Goal: Information Seeking & Learning: Learn about a topic

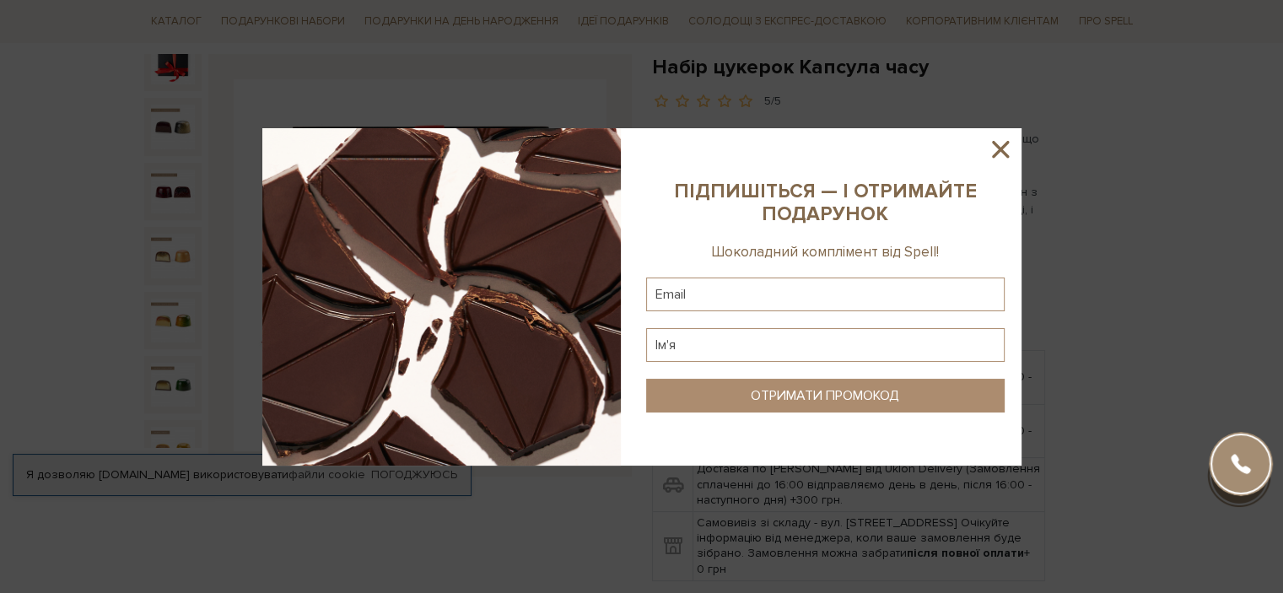
scroll to position [253, 0]
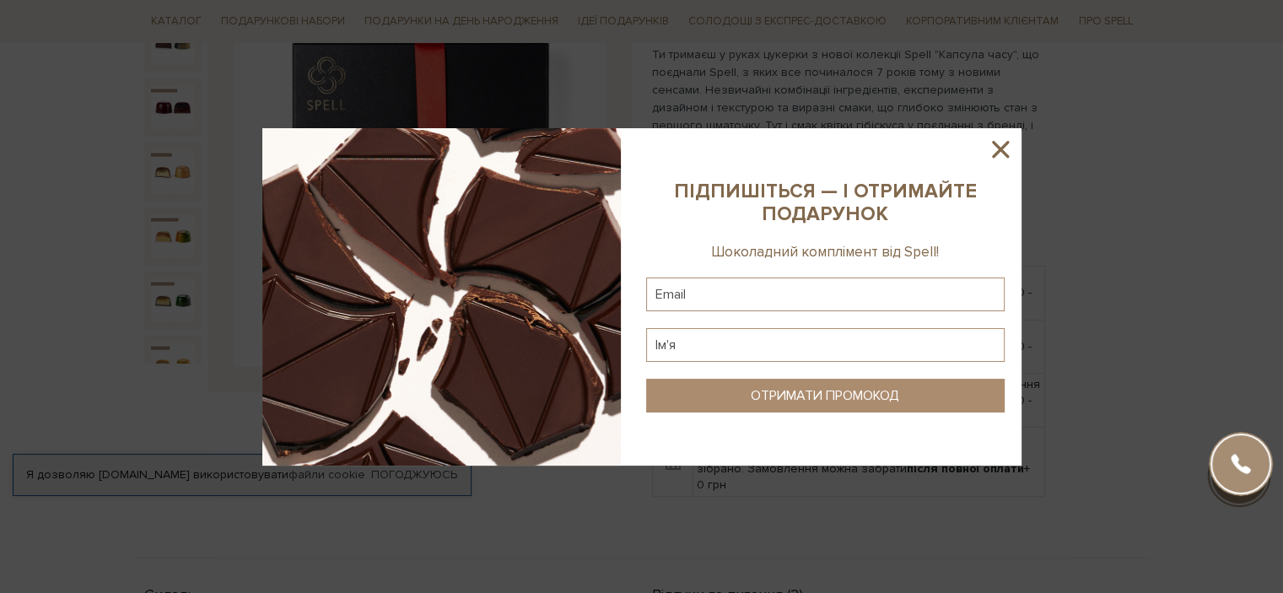
click at [1002, 159] on icon at bounding box center [1000, 149] width 29 height 29
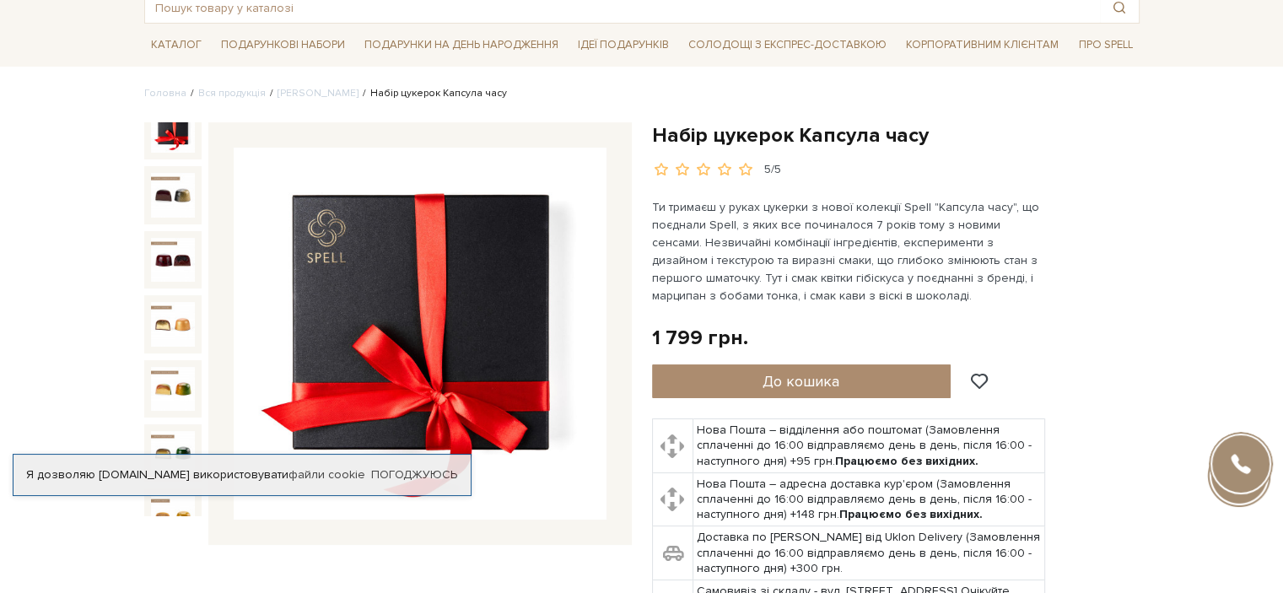
scroll to position [84, 0]
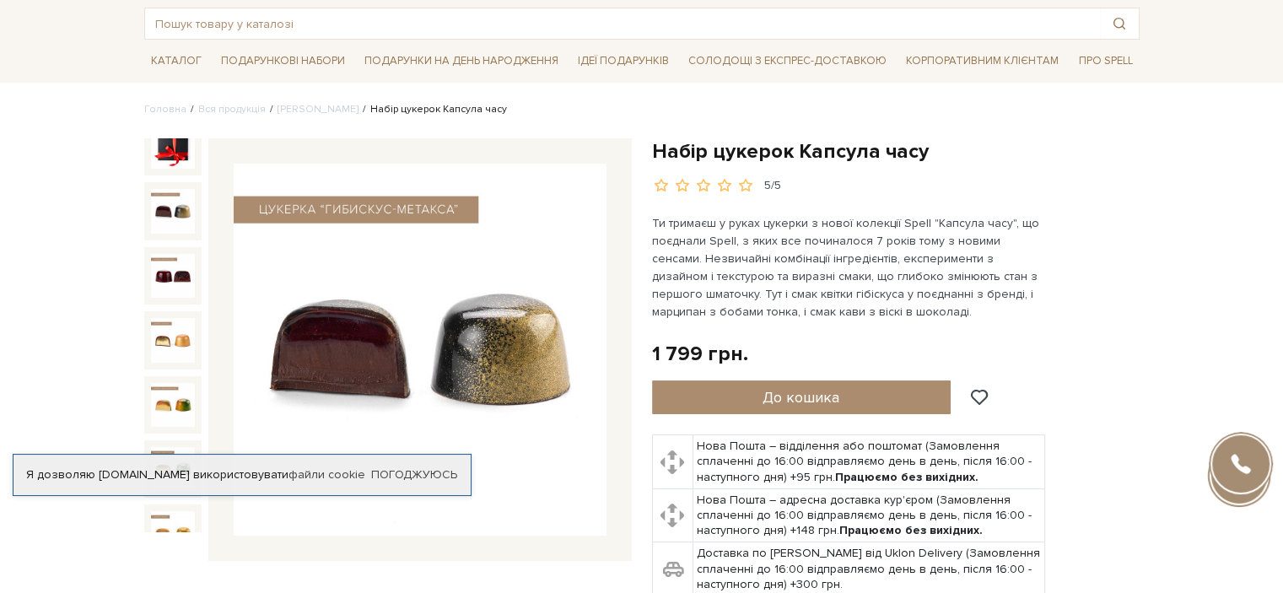
click at [175, 205] on img at bounding box center [173, 211] width 44 height 44
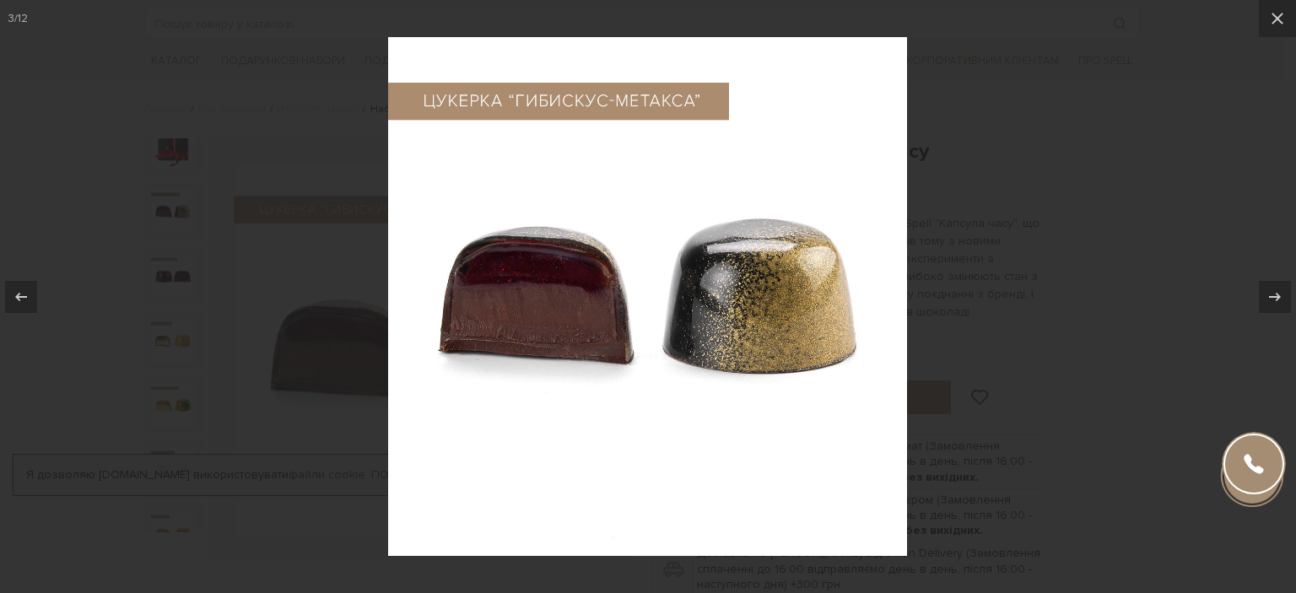
click at [175, 205] on div at bounding box center [648, 296] width 1296 height 593
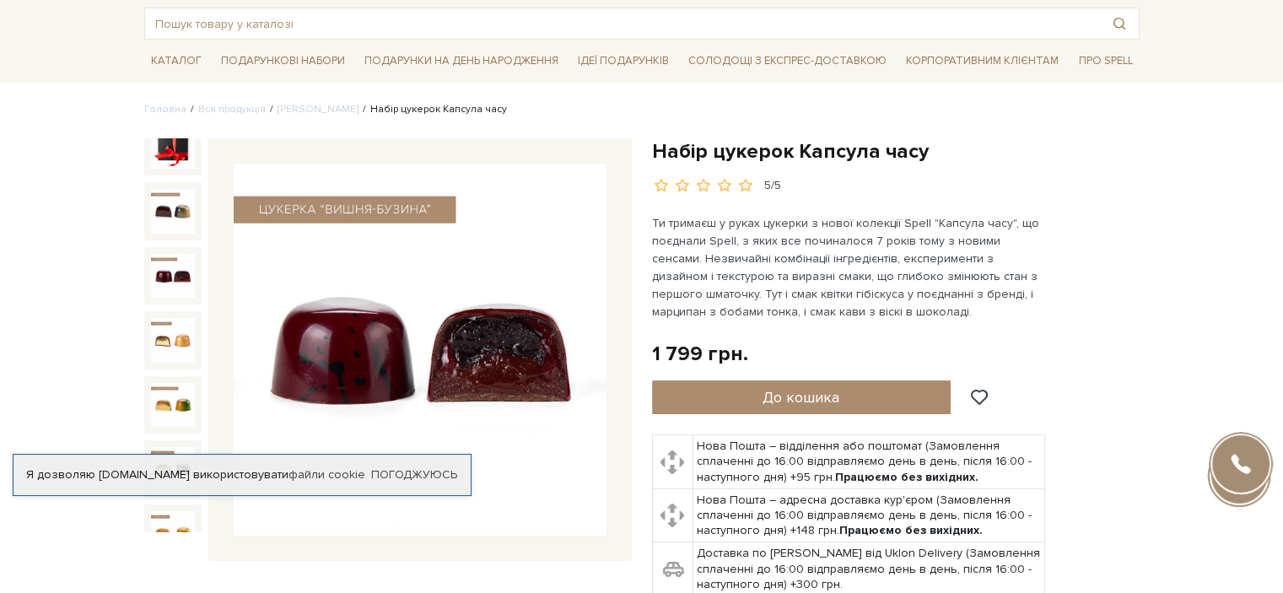
click at [181, 263] on img at bounding box center [173, 276] width 44 height 44
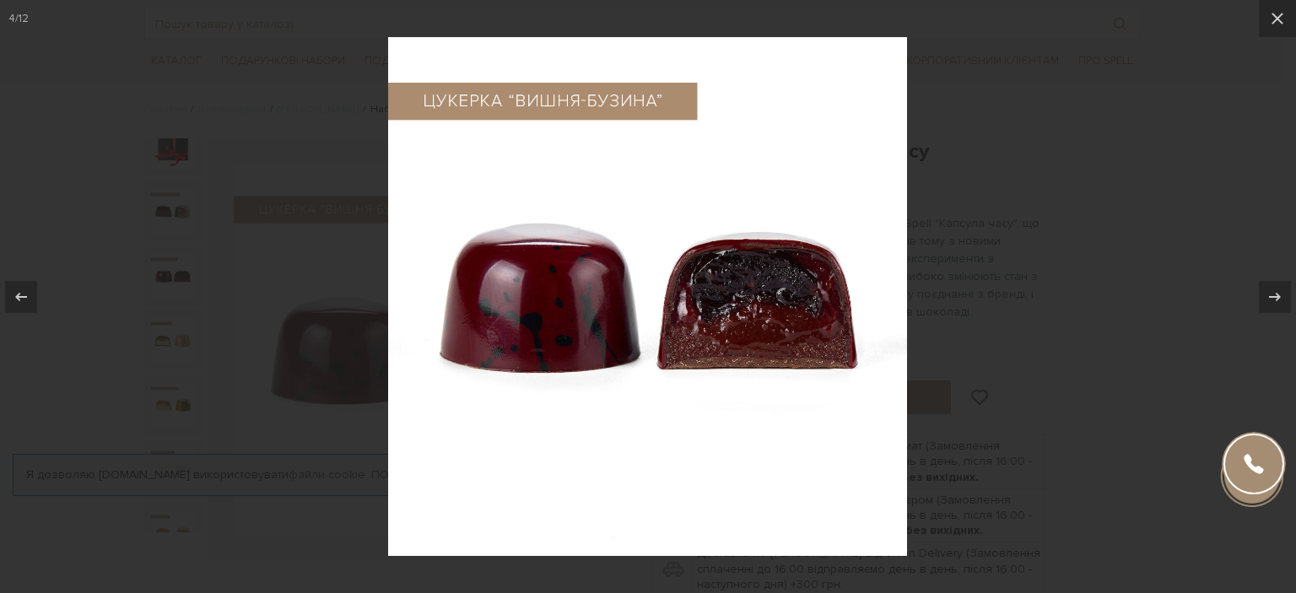
click at [175, 209] on div at bounding box center [648, 296] width 1296 height 593
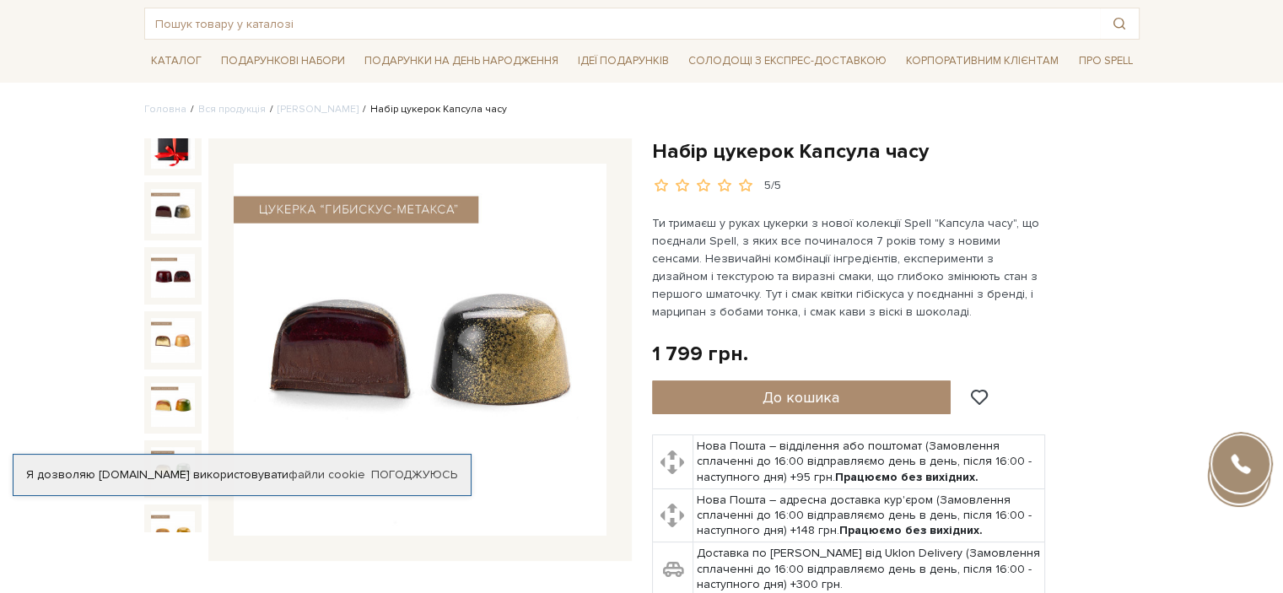
click at [175, 209] on img at bounding box center [173, 211] width 44 height 44
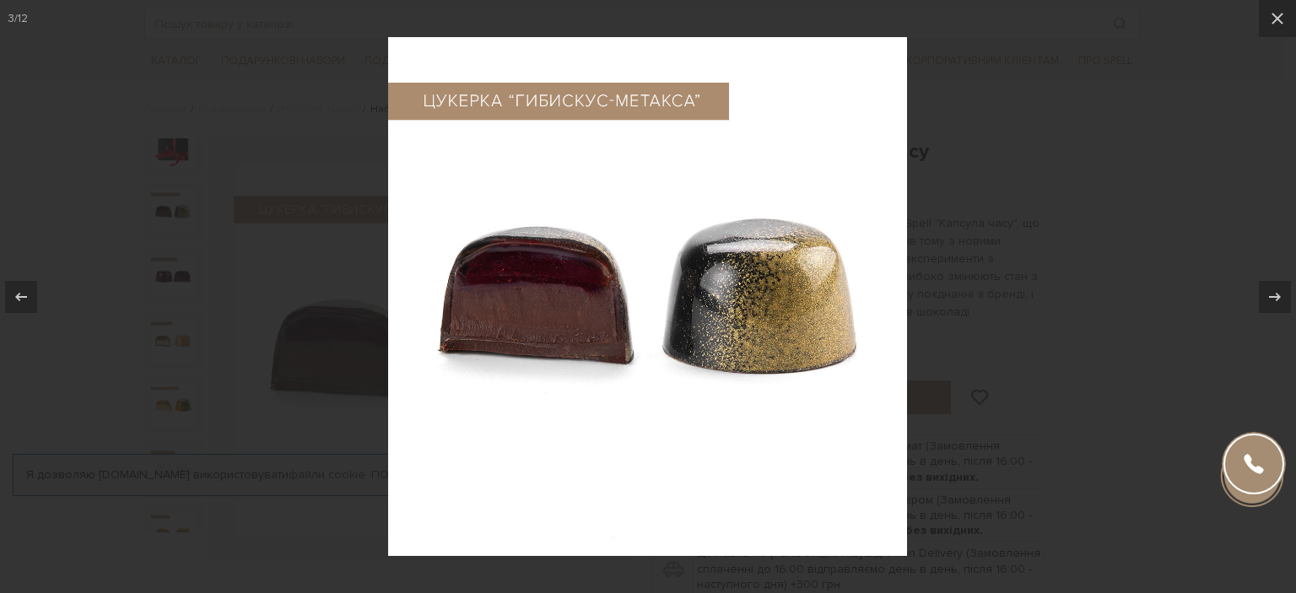
click at [174, 326] on div at bounding box center [648, 296] width 1296 height 593
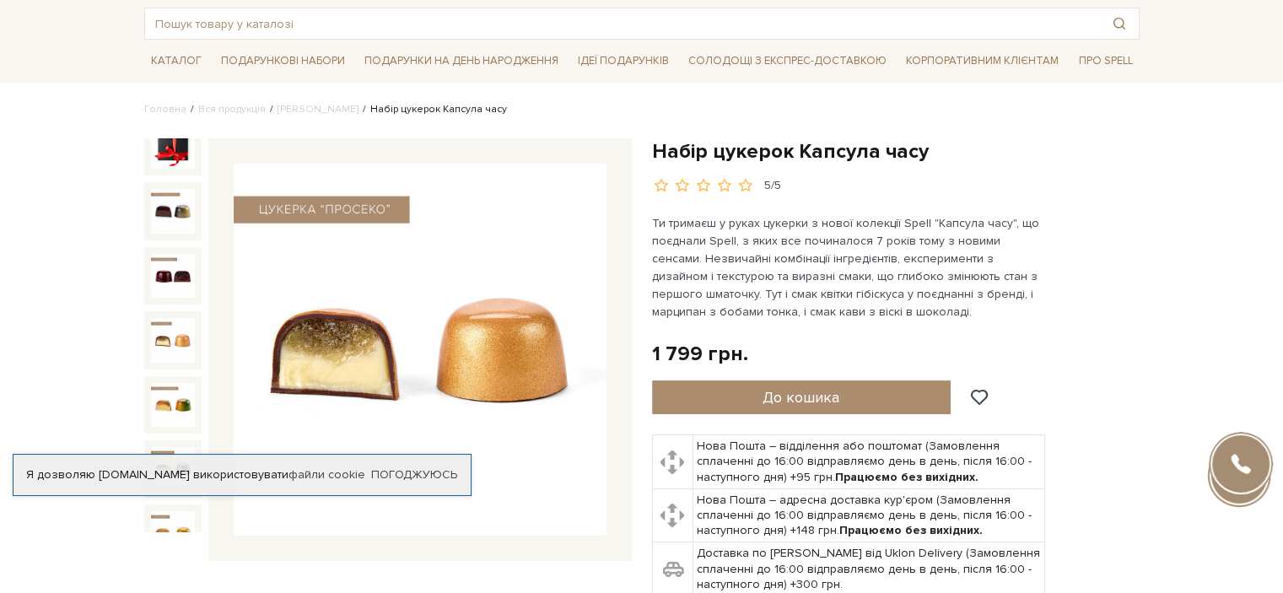
click at [174, 326] on img at bounding box center [173, 340] width 44 height 44
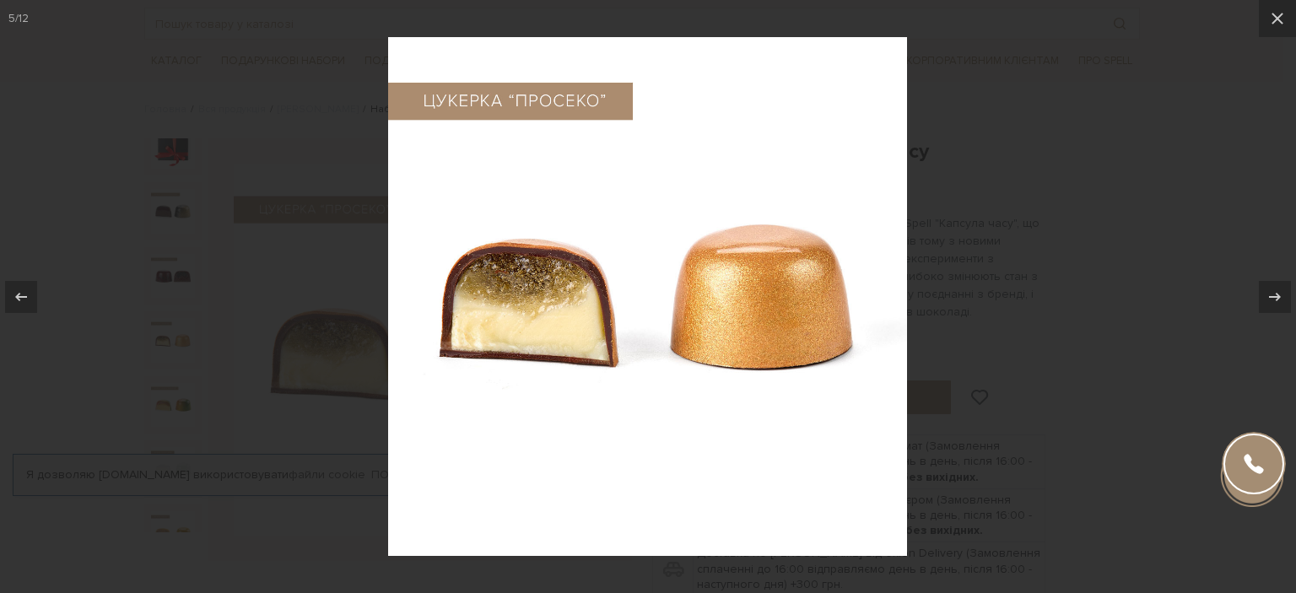
click at [174, 326] on div at bounding box center [648, 296] width 1296 height 593
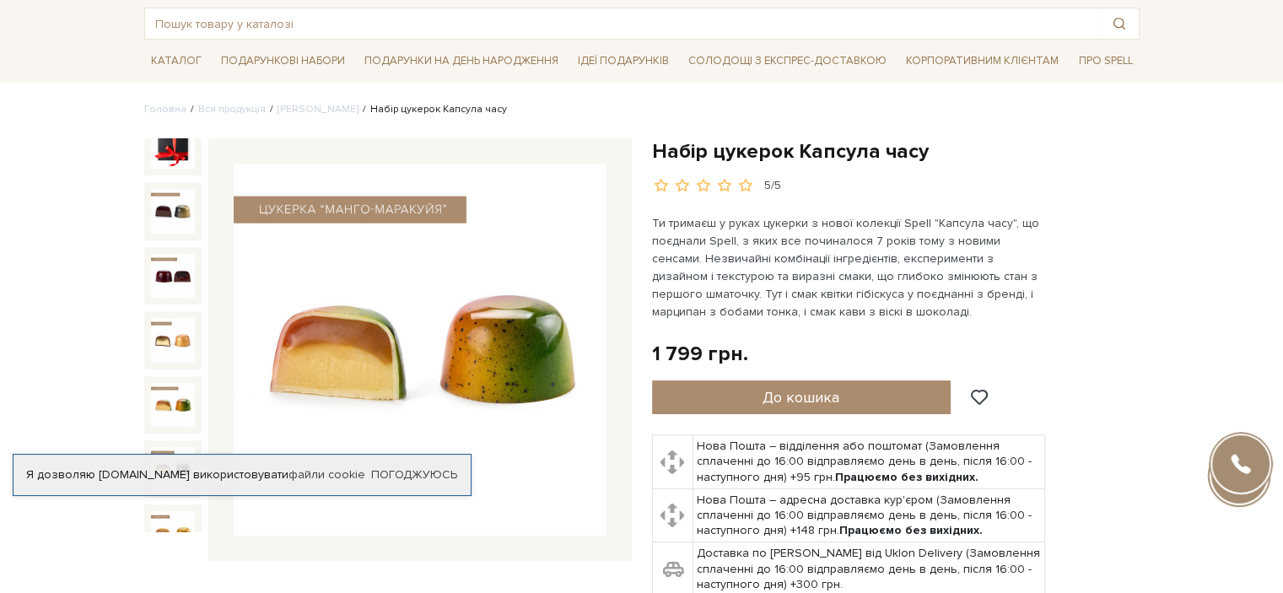
click at [178, 383] on img at bounding box center [173, 405] width 44 height 44
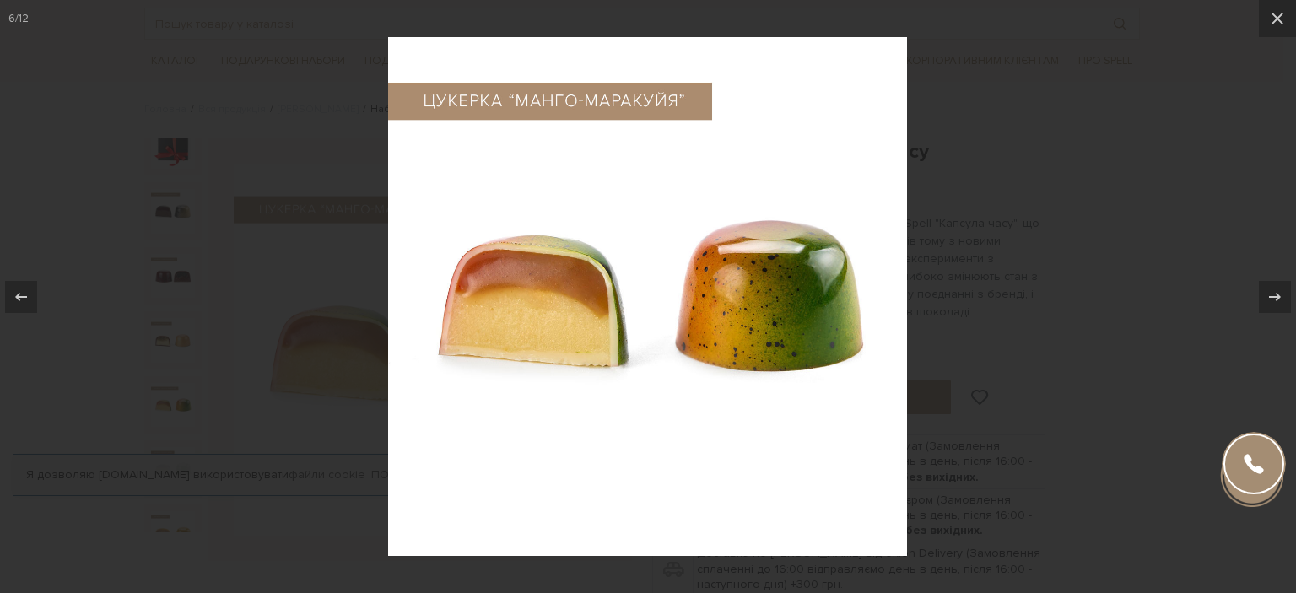
click at [179, 366] on div at bounding box center [648, 296] width 1296 height 593
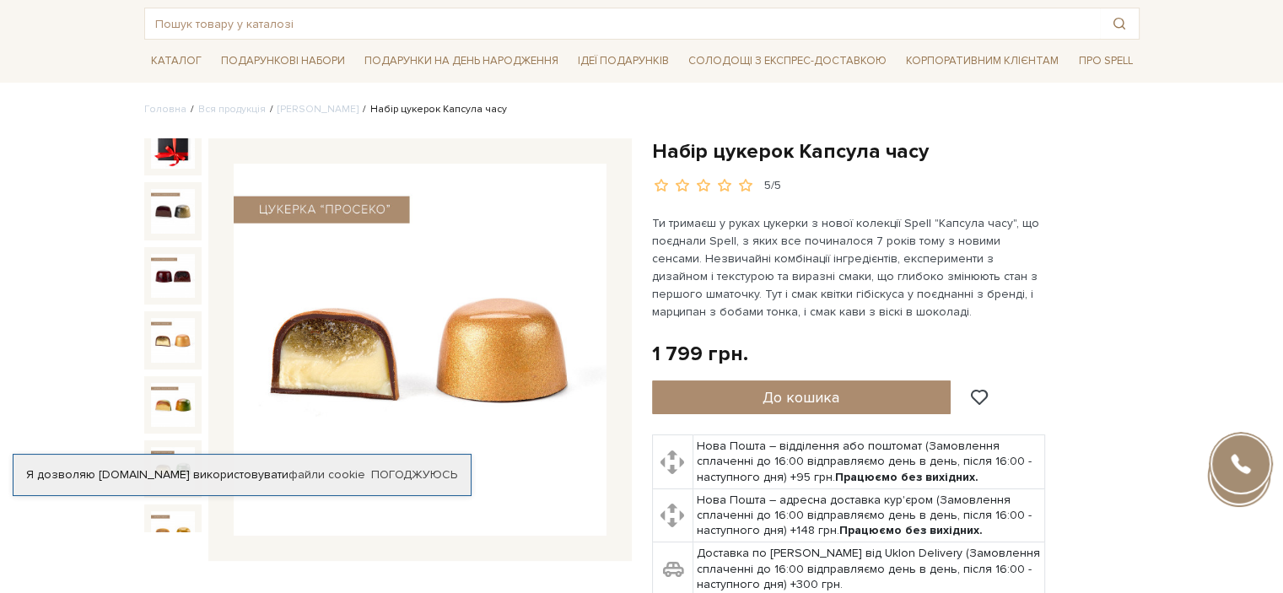
scroll to position [169, 0]
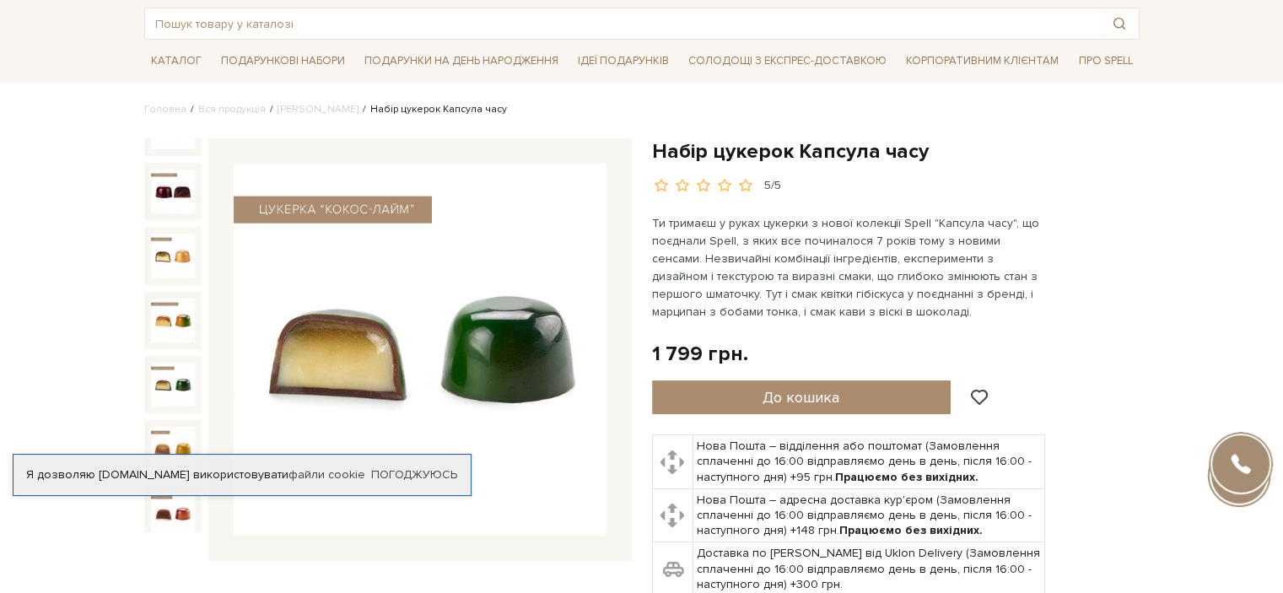
click at [182, 363] on img at bounding box center [173, 385] width 44 height 44
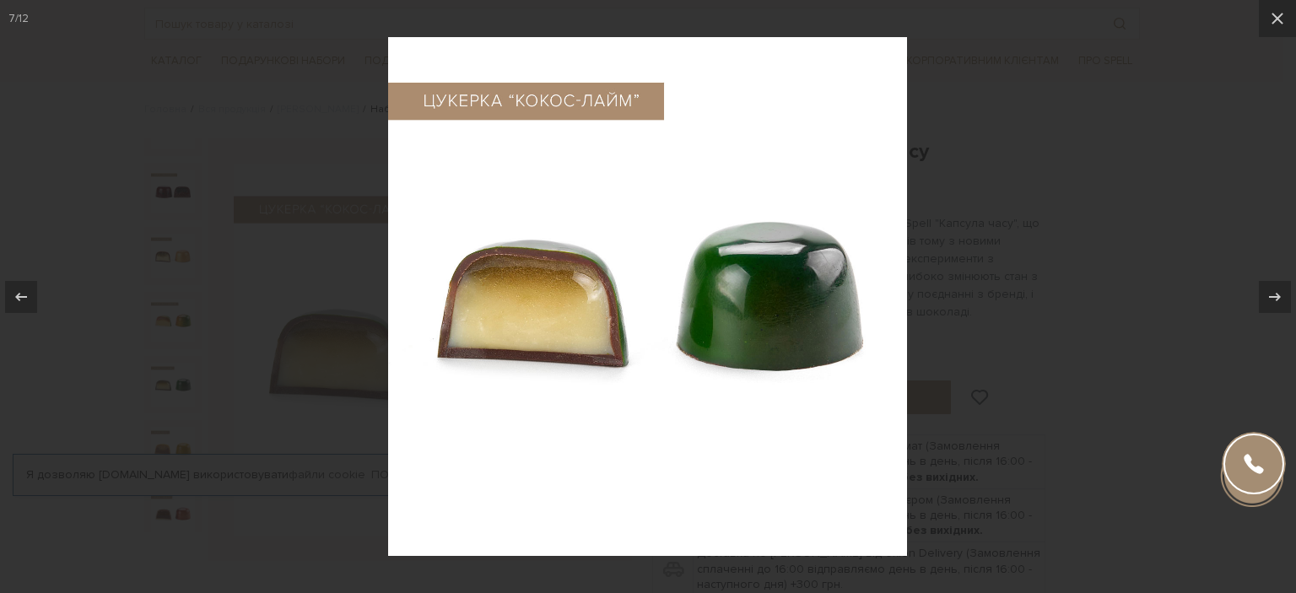
click at [182, 360] on div at bounding box center [648, 296] width 1296 height 593
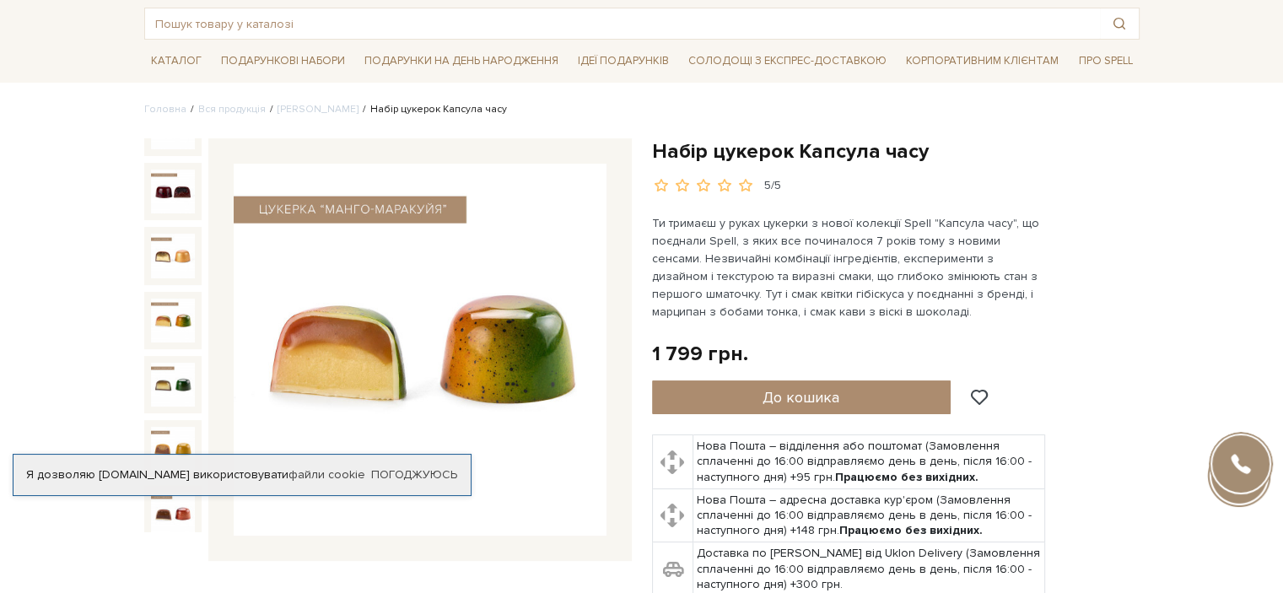
click at [175, 299] on img at bounding box center [173, 321] width 44 height 44
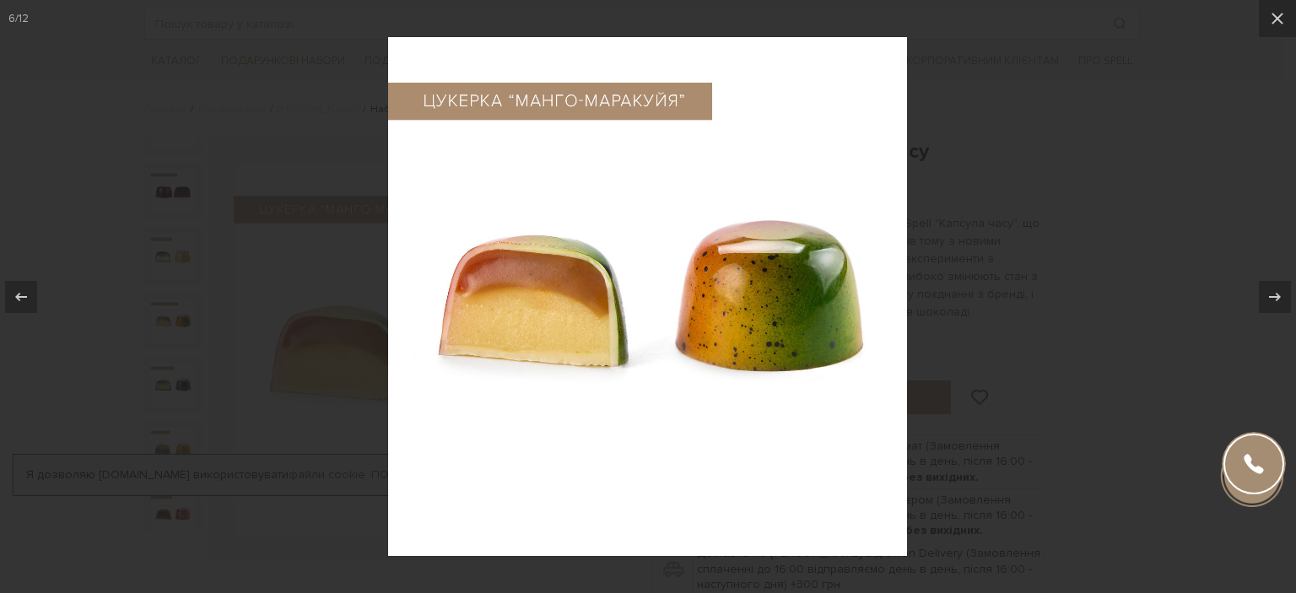
click at [175, 294] on div at bounding box center [648, 296] width 1296 height 593
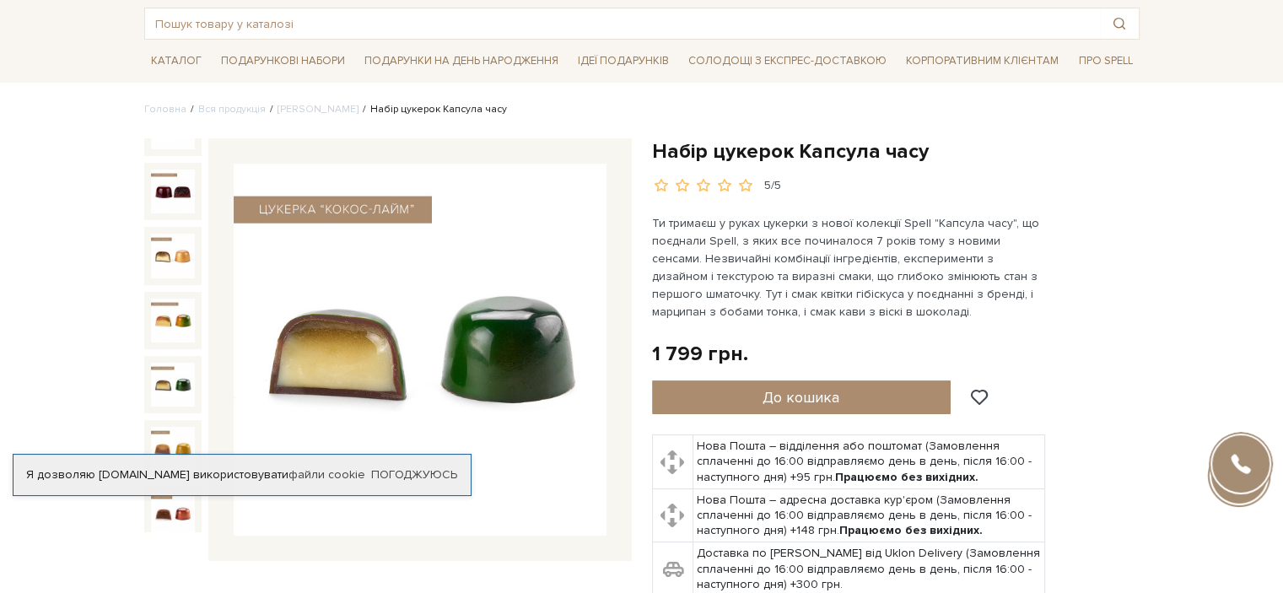
click at [183, 363] on img at bounding box center [173, 385] width 44 height 44
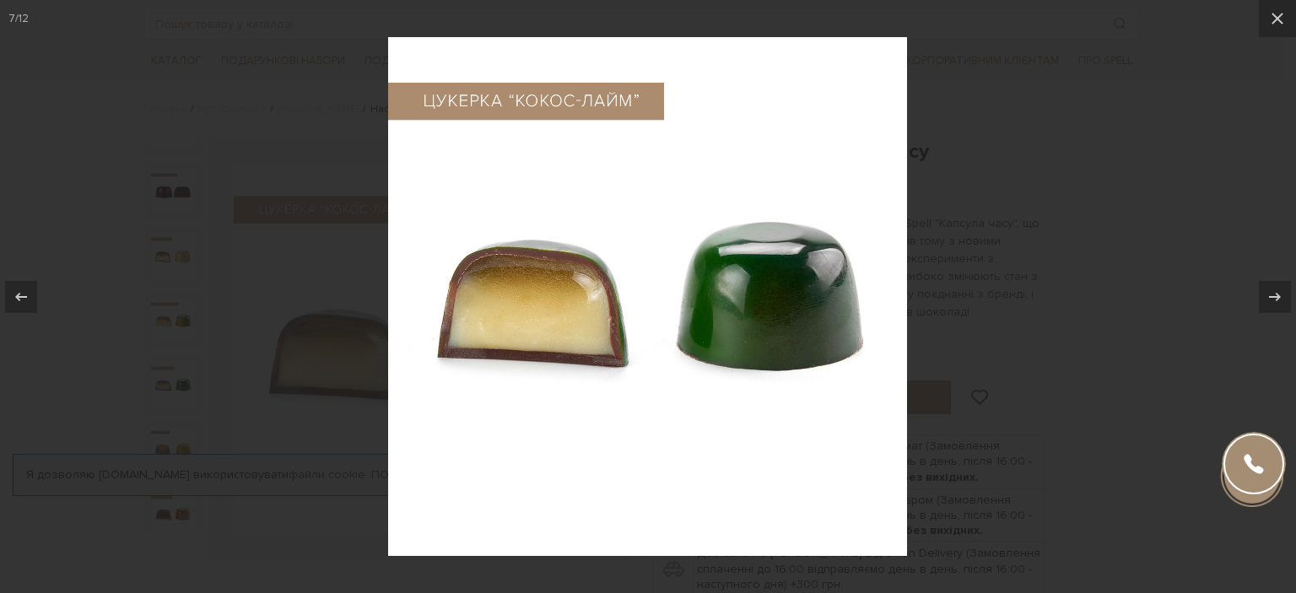
click at [183, 358] on div at bounding box center [648, 296] width 1296 height 593
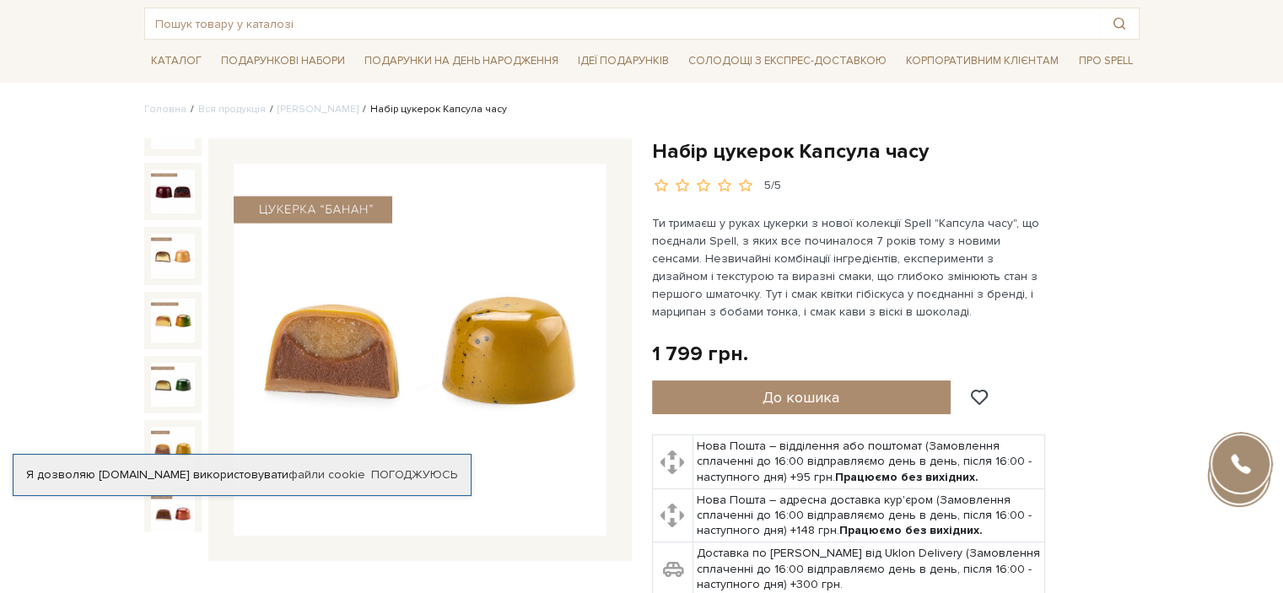
click at [193, 424] on div at bounding box center [172, 448] width 57 height 57
click at [186, 427] on img at bounding box center [173, 449] width 44 height 44
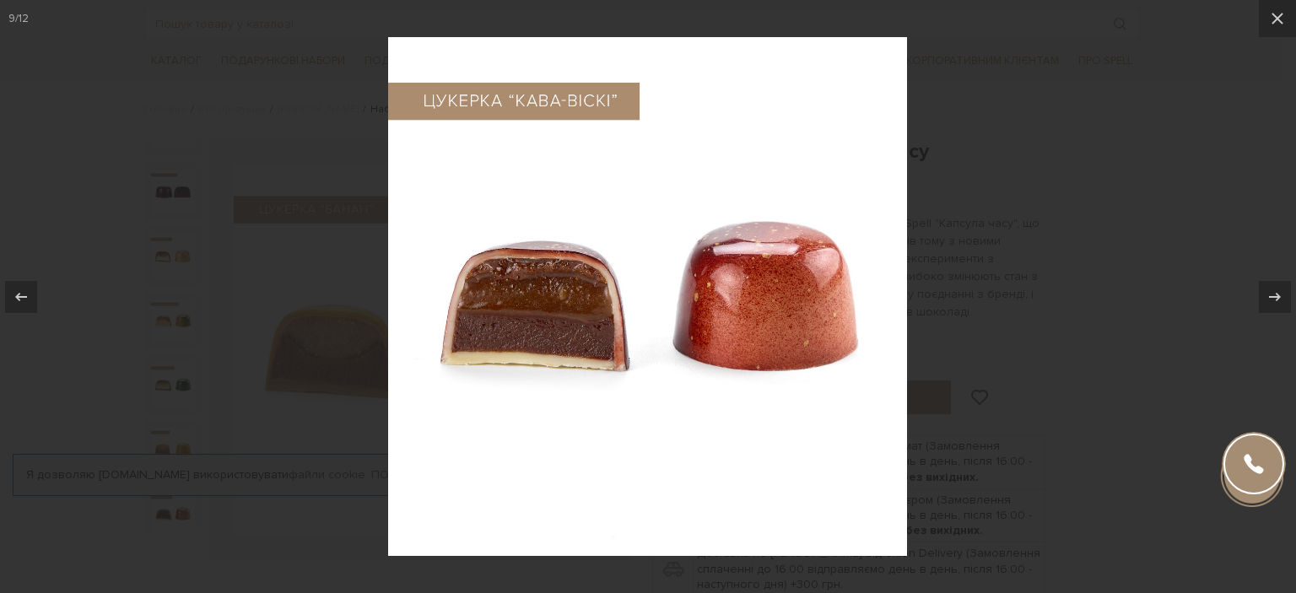
click at [182, 414] on div at bounding box center [648, 296] width 1296 height 593
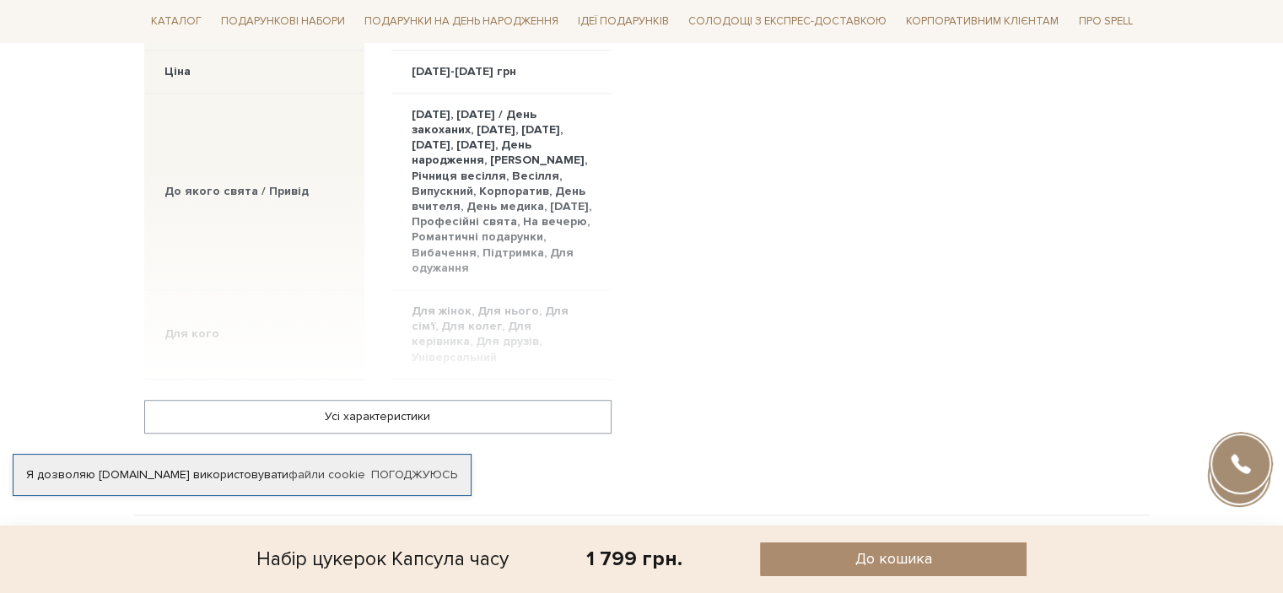
scroll to position [1350, 0]
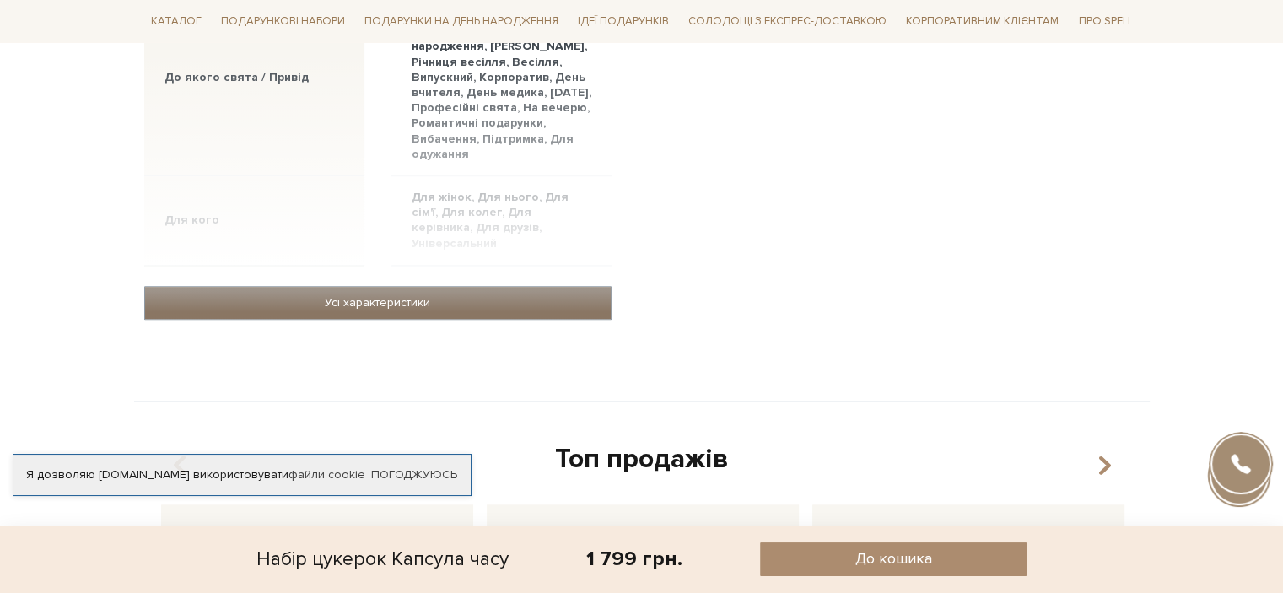
click at [406, 301] on link "Усі характеристики" at bounding box center [378, 303] width 466 height 32
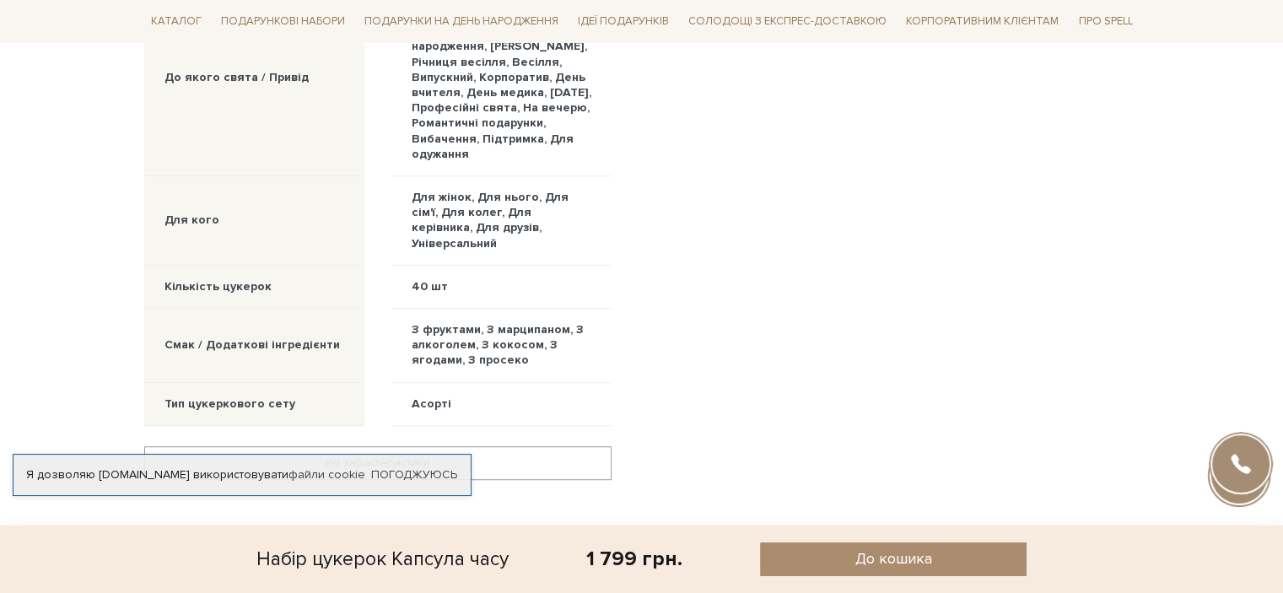
scroll to position [1518, 0]
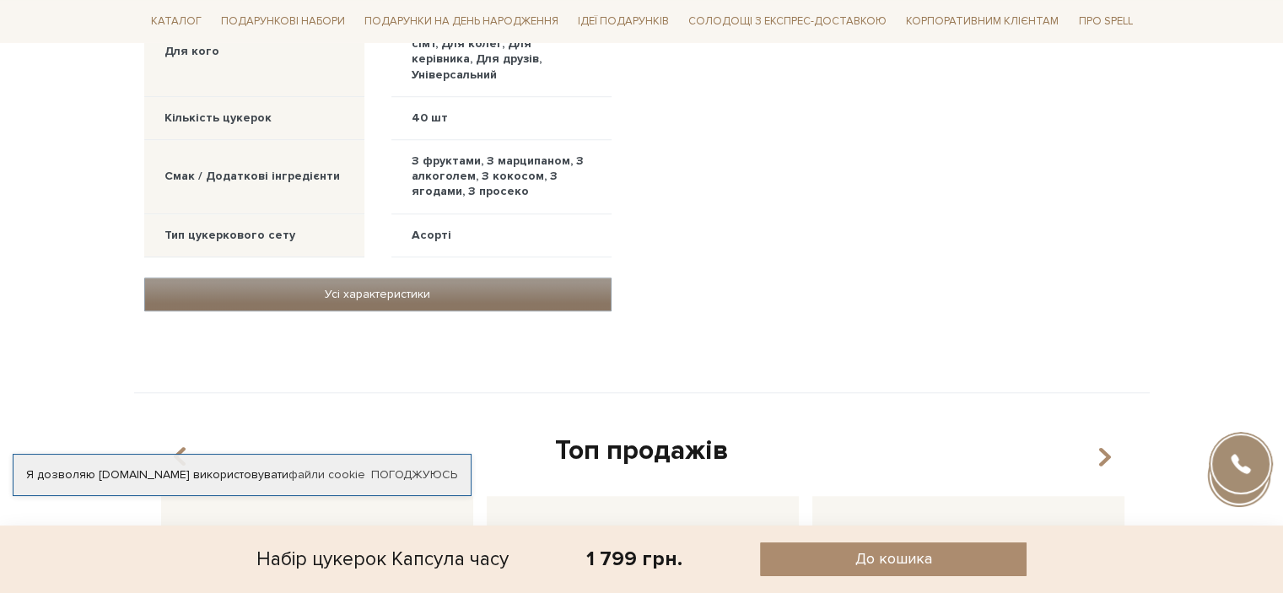
click at [428, 288] on link "Усі характеристики" at bounding box center [378, 294] width 466 height 32
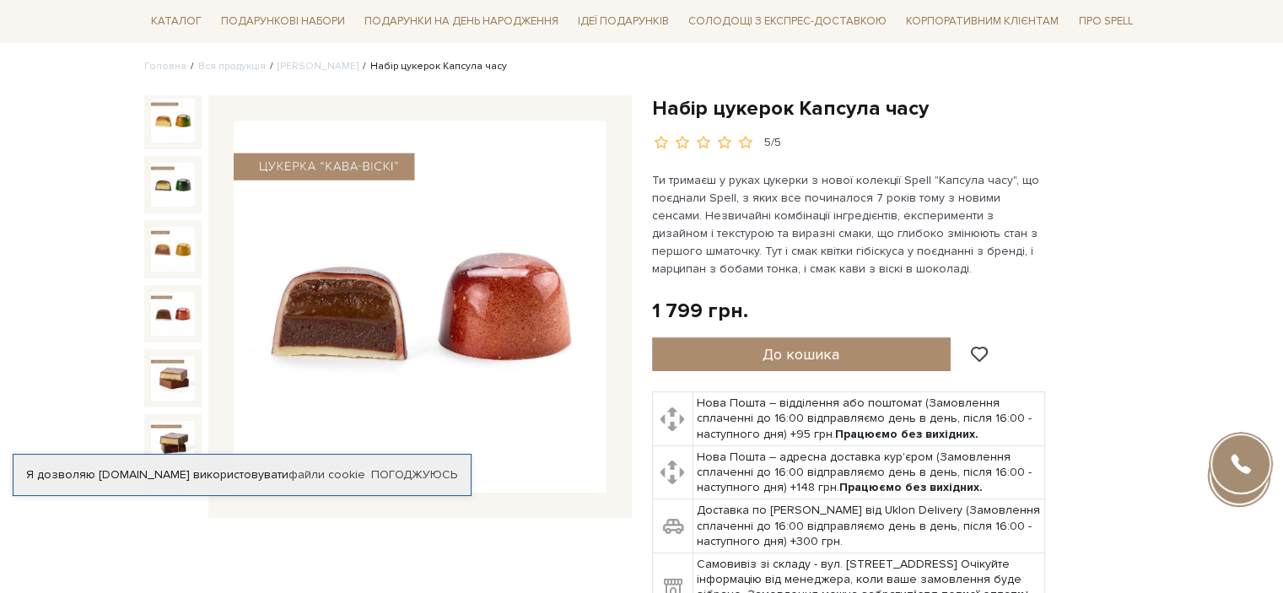
scroll to position [0, 0]
